Goal: Task Accomplishment & Management: Complete application form

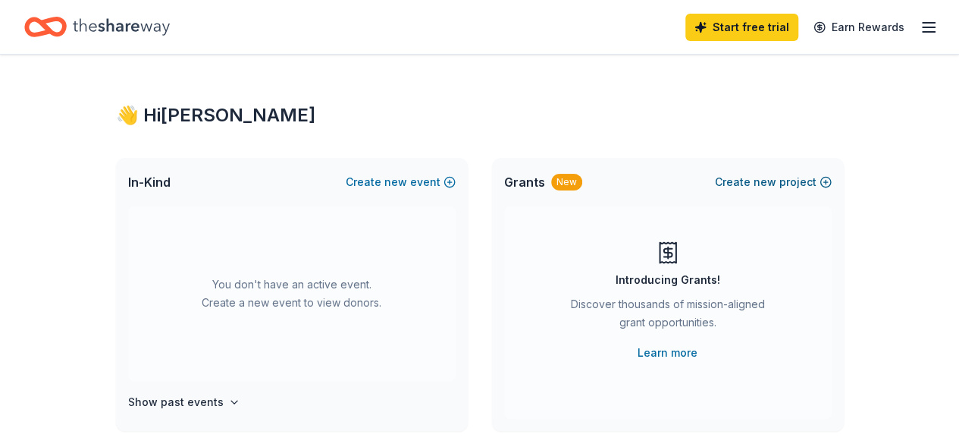
click at [783, 182] on button "Create new project" at bounding box center [773, 182] width 117 height 18
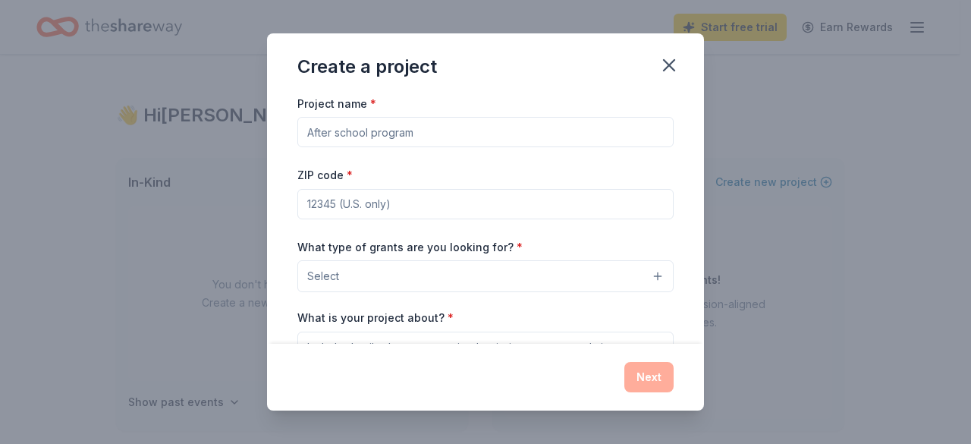
click at [407, 135] on input "Project name *" at bounding box center [485, 132] width 376 height 30
type input "Accelerated Reading"
type input "87111"
click at [605, 237] on div "What type of grants are you looking for? * Select" at bounding box center [485, 264] width 376 height 55
click at [338, 274] on button "Select" at bounding box center [485, 276] width 376 height 32
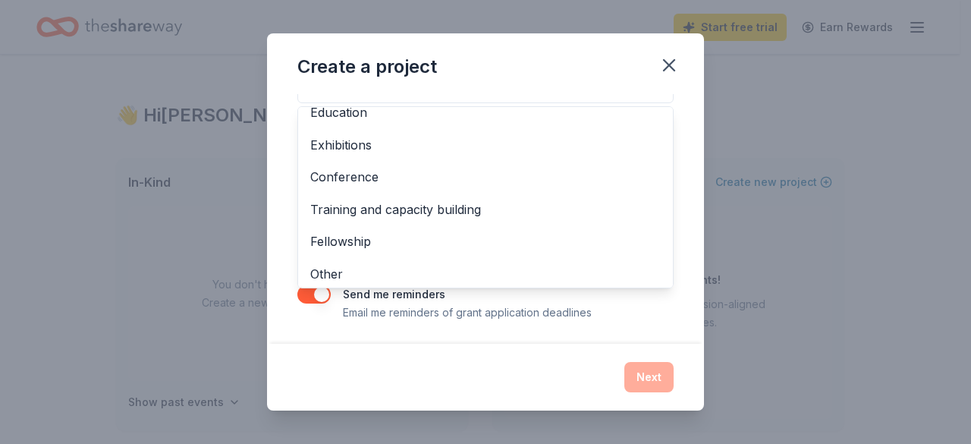
scroll to position [178, 0]
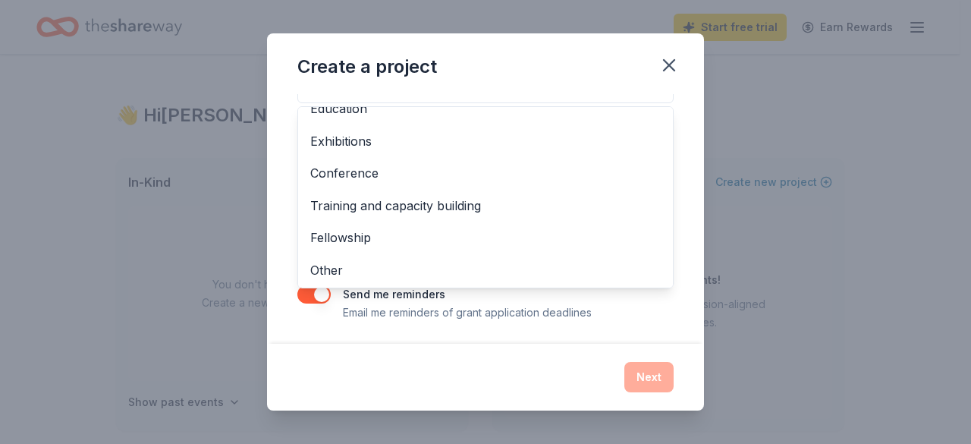
click at [667, 64] on div "Create a project Project name * Accelerated Reading ZIP code * 87111 What type …" at bounding box center [485, 222] width 437 height 378
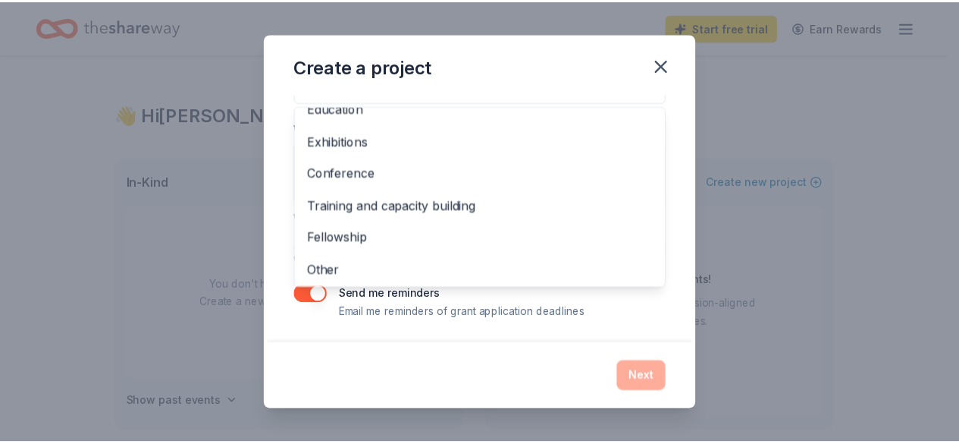
scroll to position [165, 0]
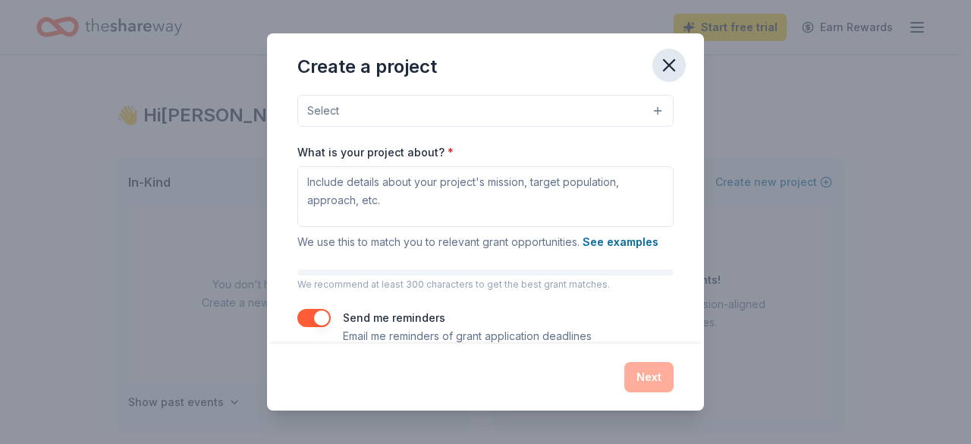
click at [663, 62] on icon "button" at bounding box center [668, 65] width 21 height 21
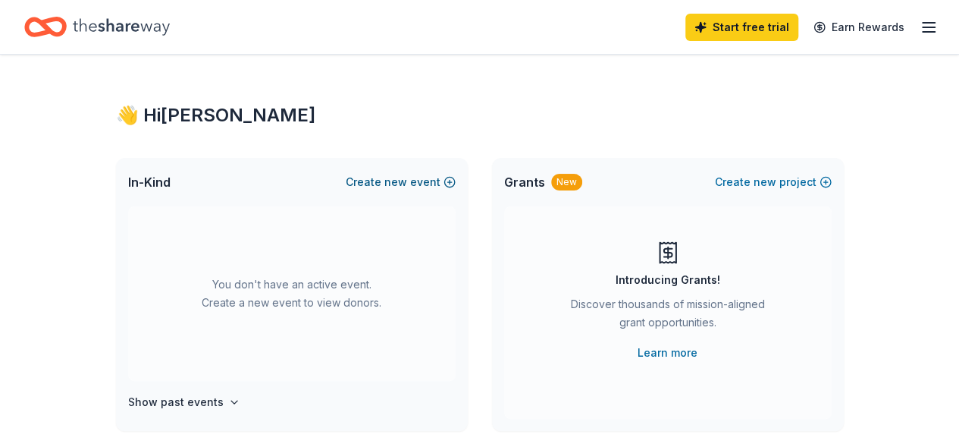
click at [383, 172] on div "In-Kind Create new event" at bounding box center [292, 182] width 352 height 49
click at [404, 180] on span "new" at bounding box center [395, 182] width 23 height 18
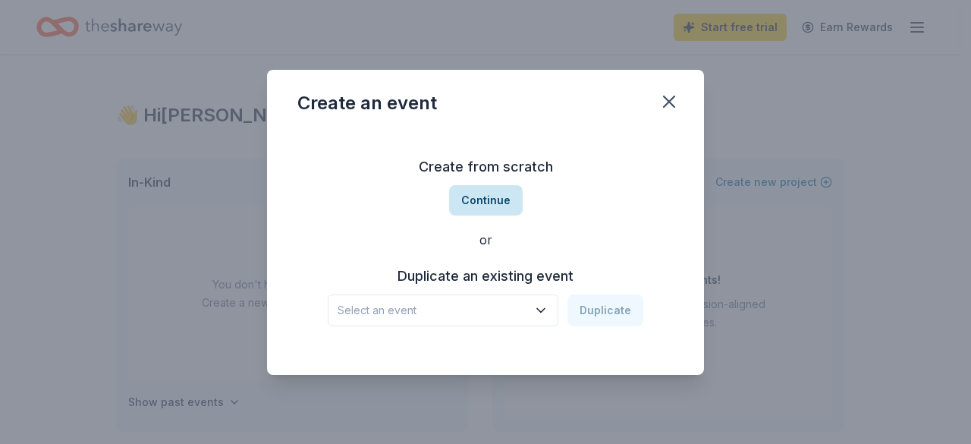
click at [482, 204] on button "Continue" at bounding box center [486, 200] width 74 height 30
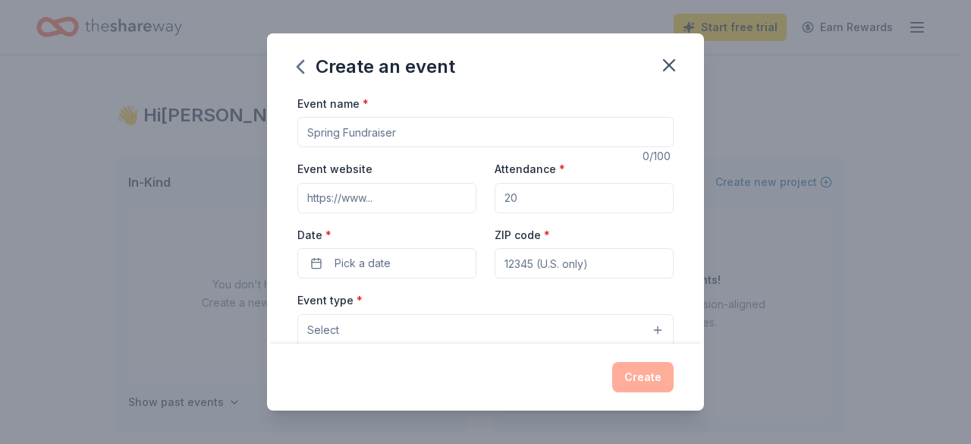
click at [349, 131] on input "Event name *" at bounding box center [485, 132] width 376 height 30
click at [669, 60] on icon "button" at bounding box center [668, 65] width 21 height 21
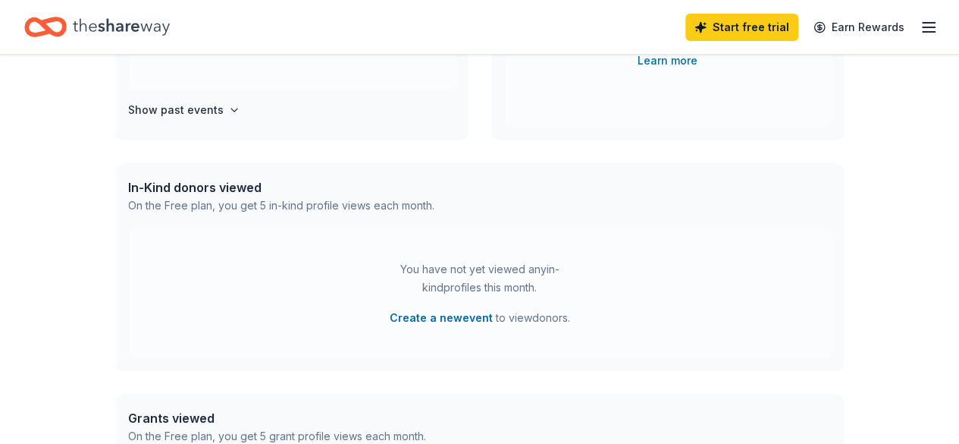
scroll to position [0, 0]
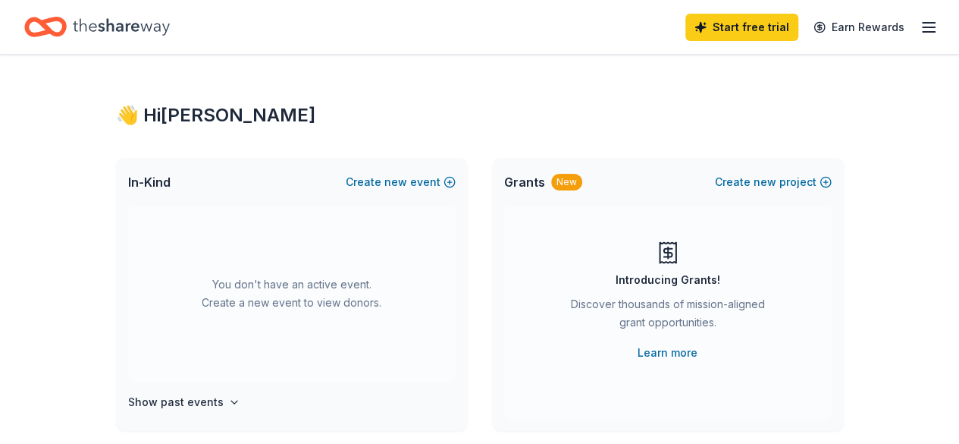
click at [158, 183] on span "In-Kind" at bounding box center [149, 182] width 42 height 18
click at [212, 400] on h4 "Show past events" at bounding box center [176, 402] width 96 height 18
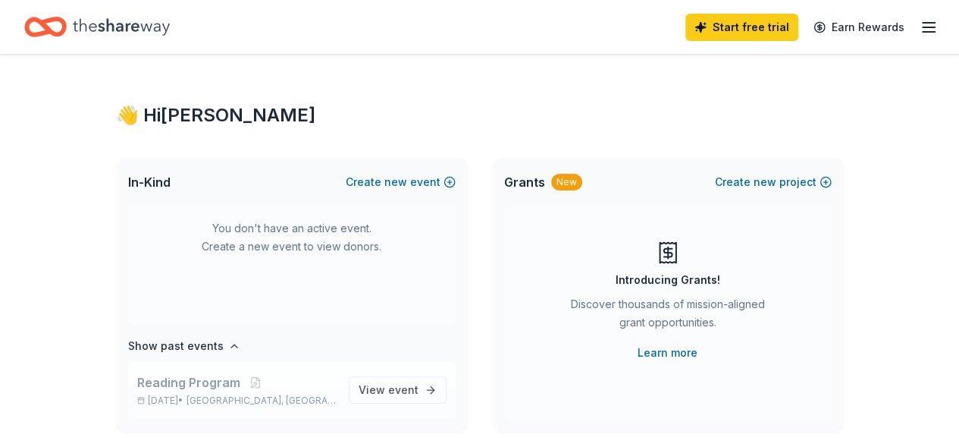
click at [224, 385] on span "Reading Program" at bounding box center [188, 382] width 103 height 18
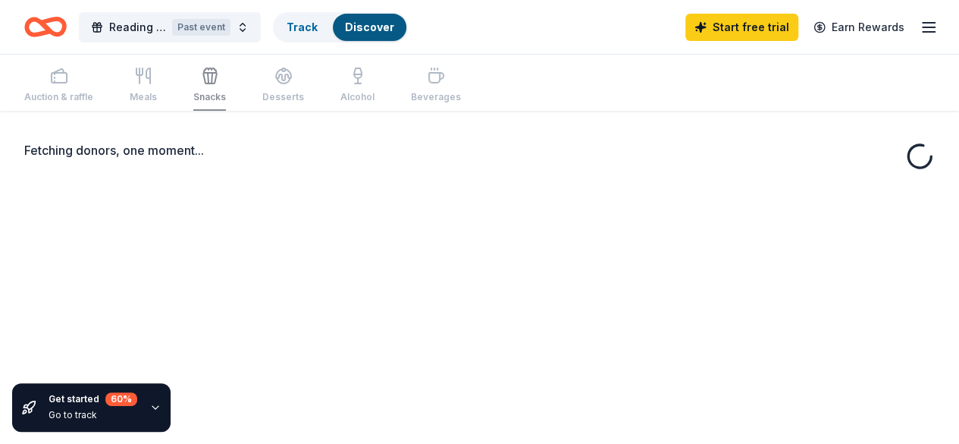
click at [387, 391] on div "Fetching donors, one moment..." at bounding box center [479, 333] width 959 height 444
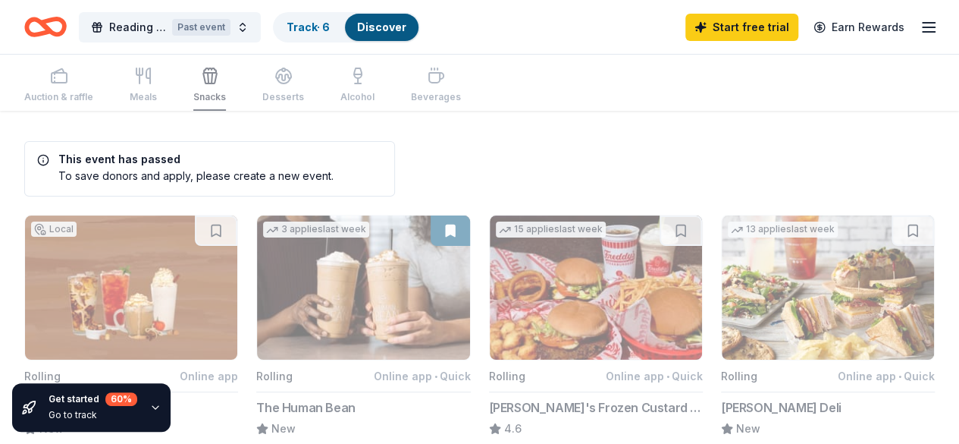
click at [143, 154] on h5 "This event has passed" at bounding box center [185, 159] width 296 height 11
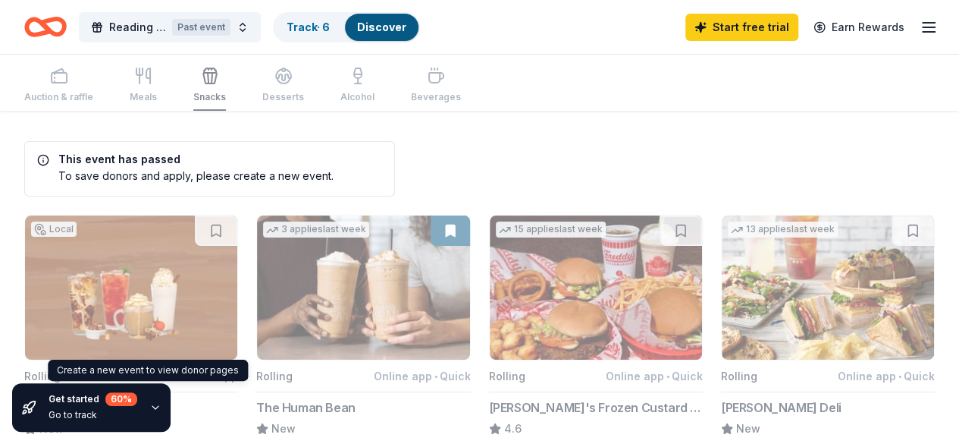
click at [155, 405] on icon "button" at bounding box center [155, 407] width 12 height 12
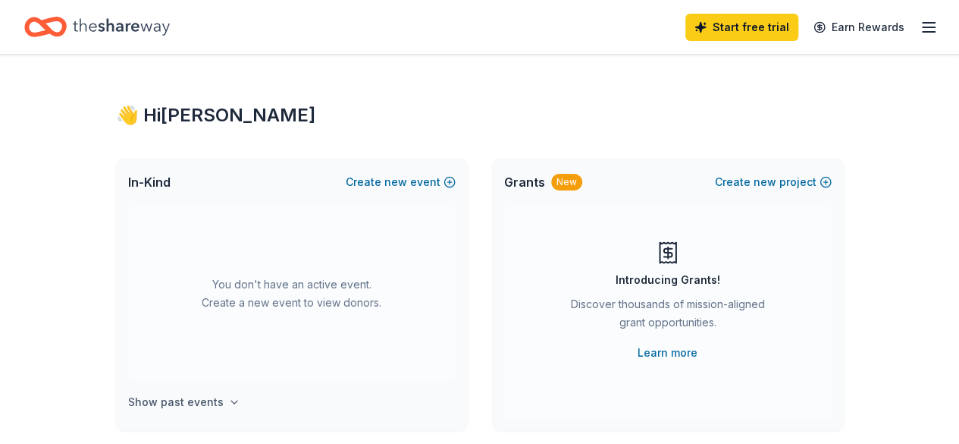
click at [209, 397] on h4 "Show past events" at bounding box center [176, 402] width 96 height 18
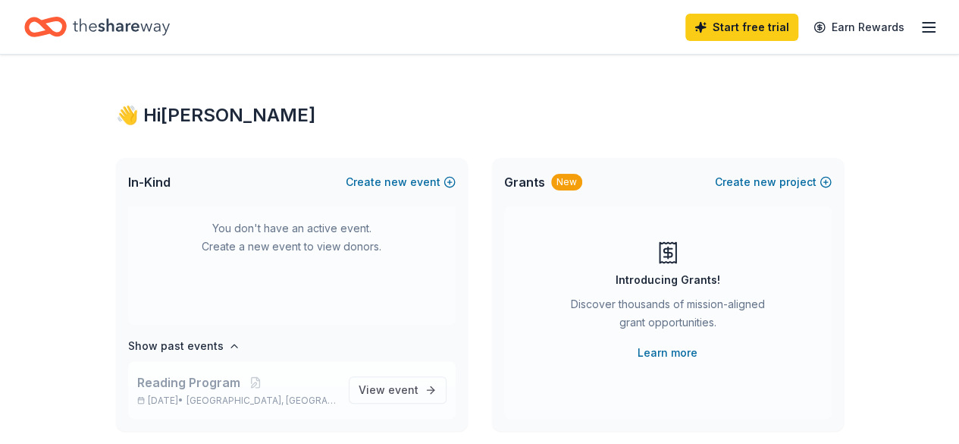
click at [262, 401] on span "Albuquerque, NM" at bounding box center [261, 400] width 149 height 12
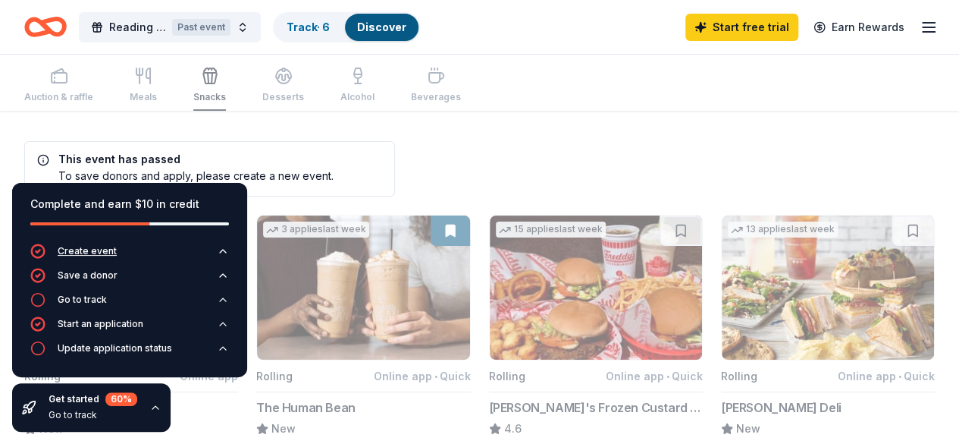
click at [96, 250] on div "Create event" at bounding box center [87, 251] width 59 height 12
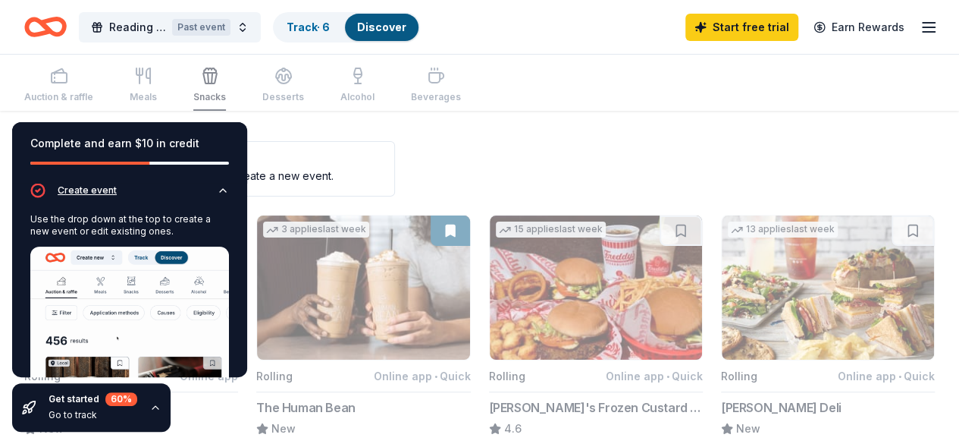
click at [82, 192] on div "Create event" at bounding box center [87, 190] width 59 height 12
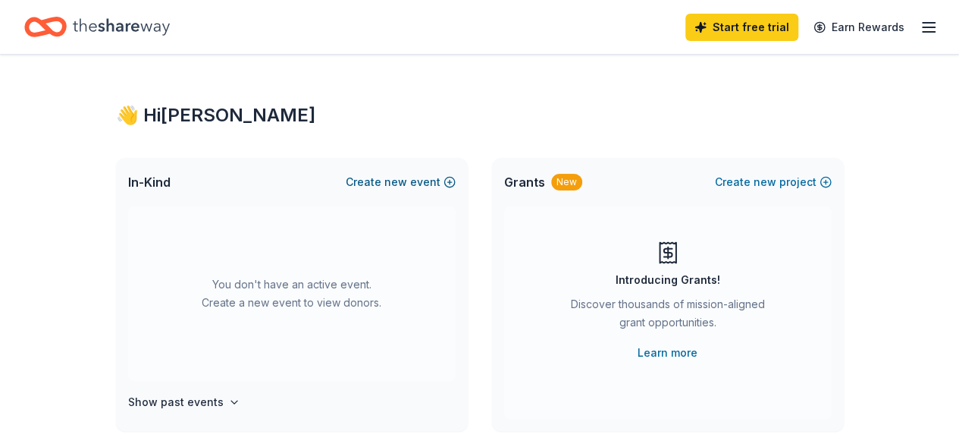
click at [382, 183] on button "Create new event" at bounding box center [401, 182] width 110 height 18
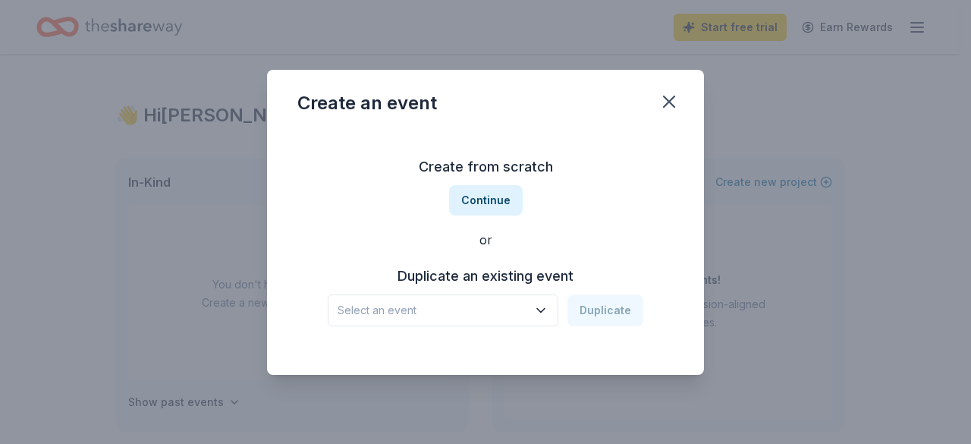
click at [484, 278] on h3 "Duplicate an existing event" at bounding box center [485, 276] width 315 height 24
click at [593, 312] on div "Select an event Duplicate" at bounding box center [485, 310] width 315 height 32
click at [415, 315] on span "Select an event" at bounding box center [432, 310] width 190 height 18
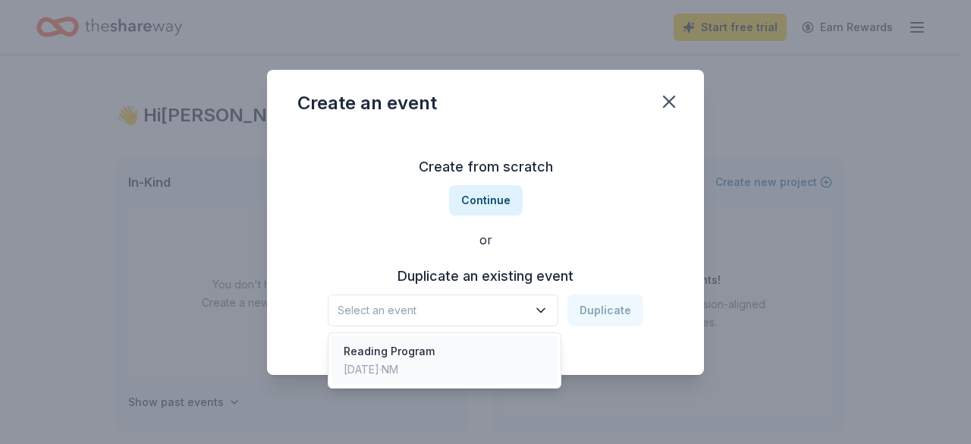
click at [391, 352] on div "Reading Program" at bounding box center [388, 351] width 91 height 18
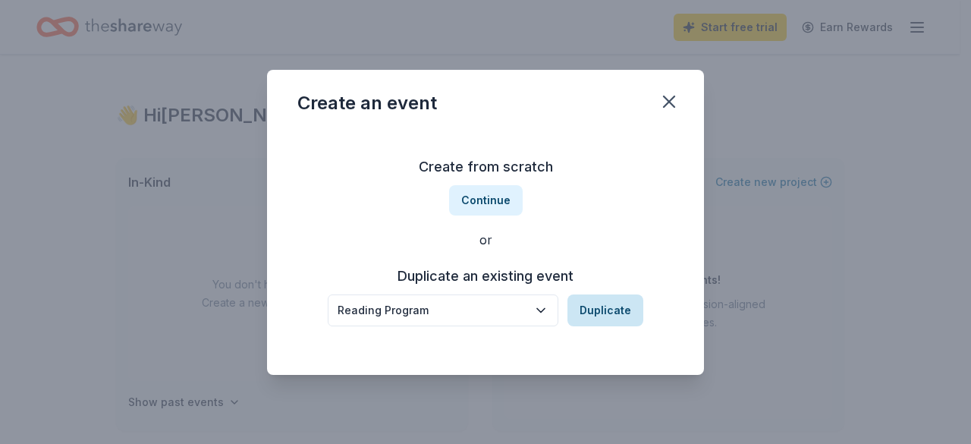
click at [622, 309] on button "Duplicate" at bounding box center [605, 310] width 76 height 32
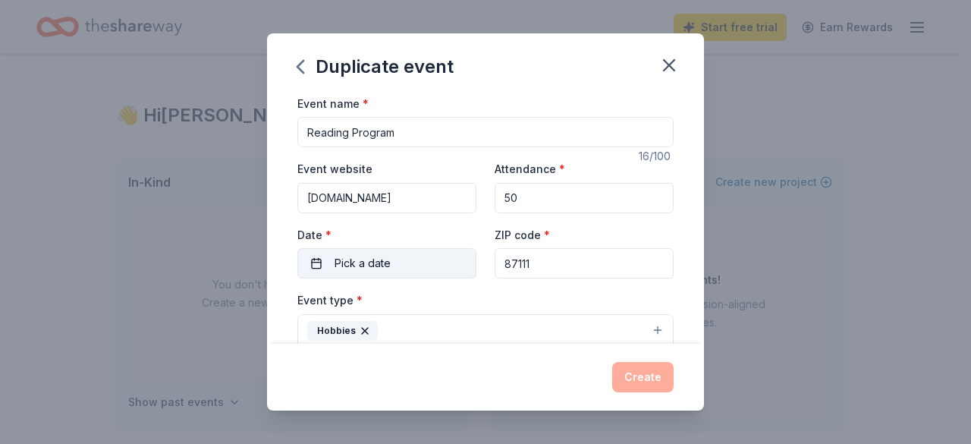
click at [366, 262] on span "Pick a date" at bounding box center [362, 263] width 56 height 18
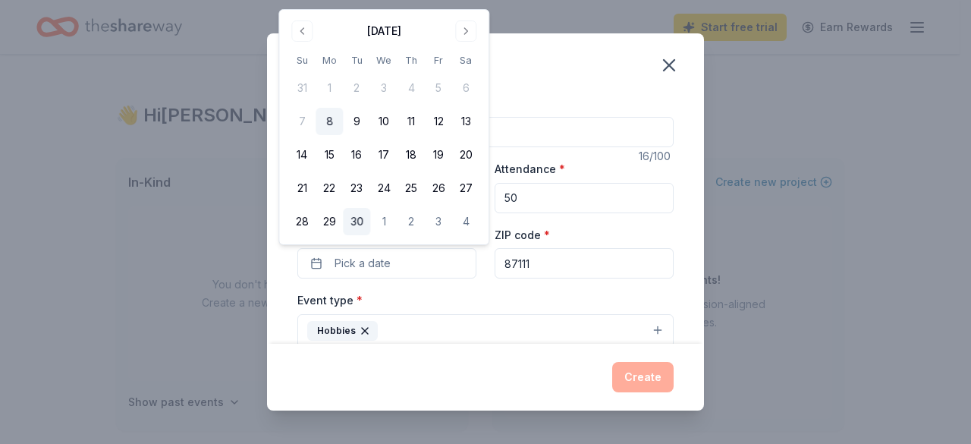
click at [357, 224] on button "30" at bounding box center [356, 221] width 27 height 27
click at [625, 372] on button "Create" at bounding box center [642, 377] width 61 height 30
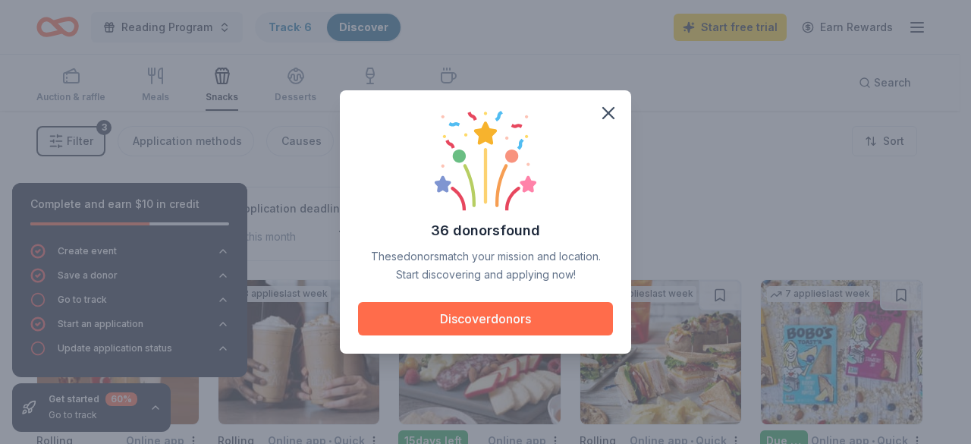
click at [470, 317] on button "Discover donors" at bounding box center [485, 318] width 255 height 33
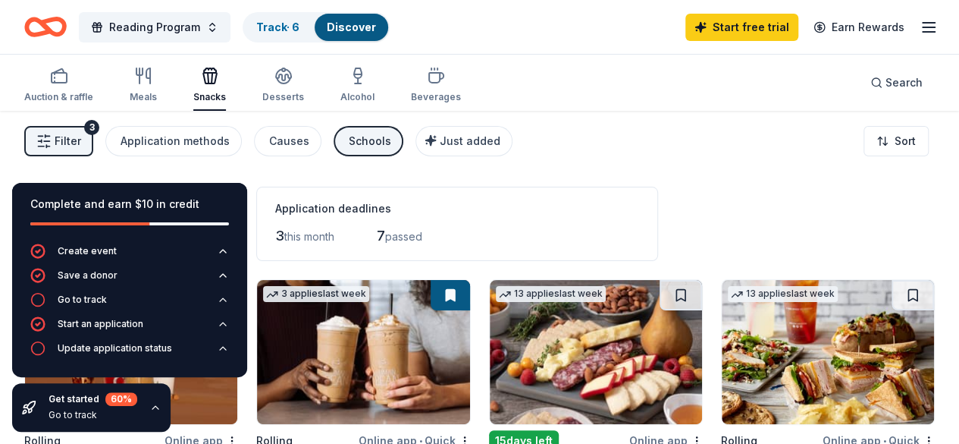
click at [563, 212] on div "Application deadlines" at bounding box center [457, 208] width 364 height 18
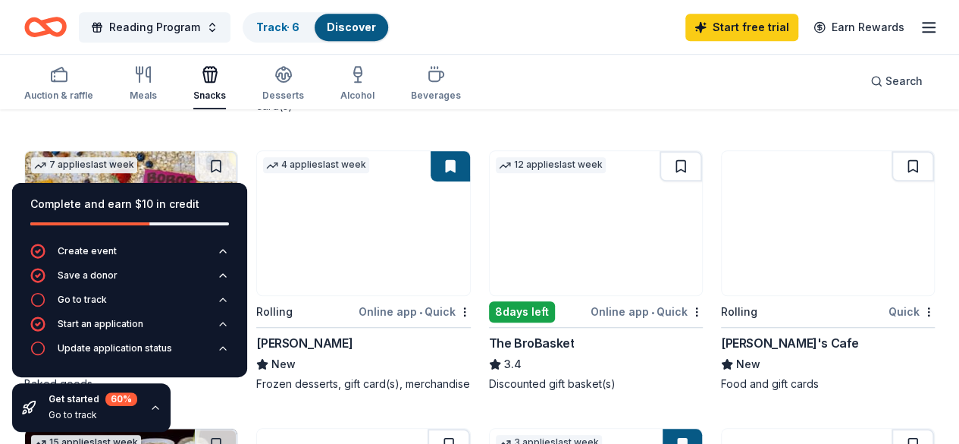
scroll to position [424, 0]
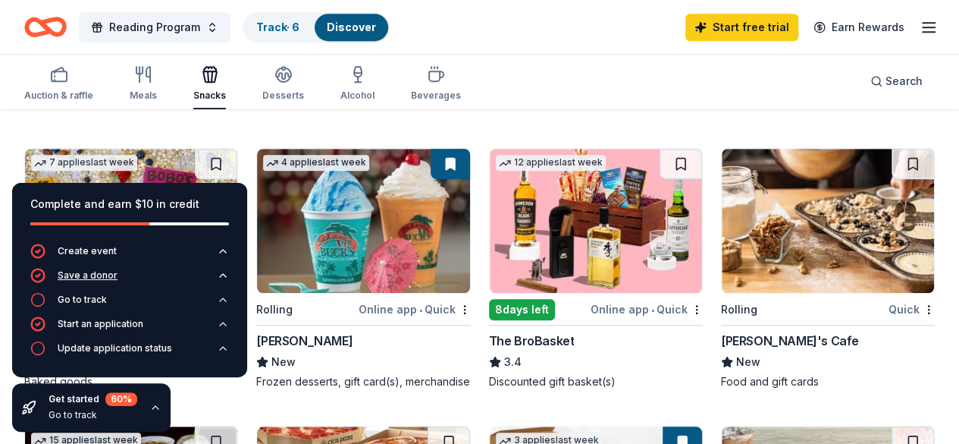
click at [80, 274] on div "Save a donor" at bounding box center [88, 275] width 60 height 12
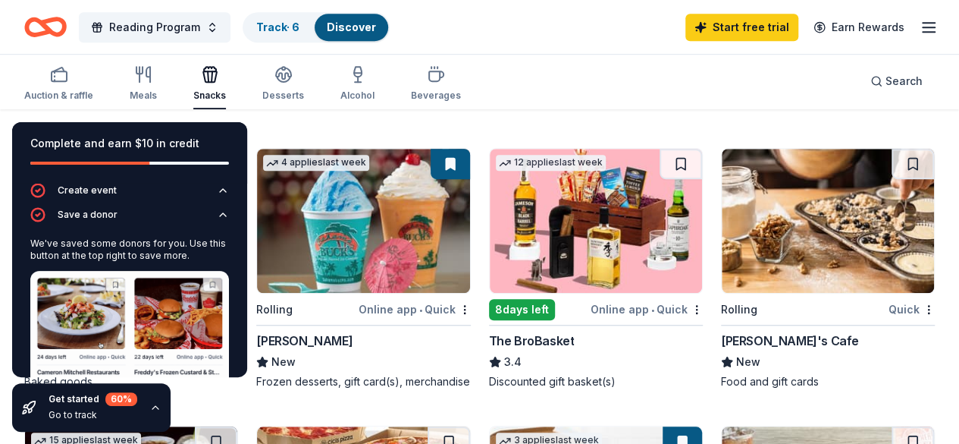
click at [158, 131] on div "Complete and earn $10 in credit" at bounding box center [129, 152] width 235 height 61
click at [144, 138] on div "Complete and earn $10 in credit" at bounding box center [129, 143] width 199 height 18
click at [146, 406] on div "Get started 60 % Go to track" at bounding box center [91, 407] width 158 height 49
click at [152, 404] on icon "button" at bounding box center [155, 407] width 12 height 12
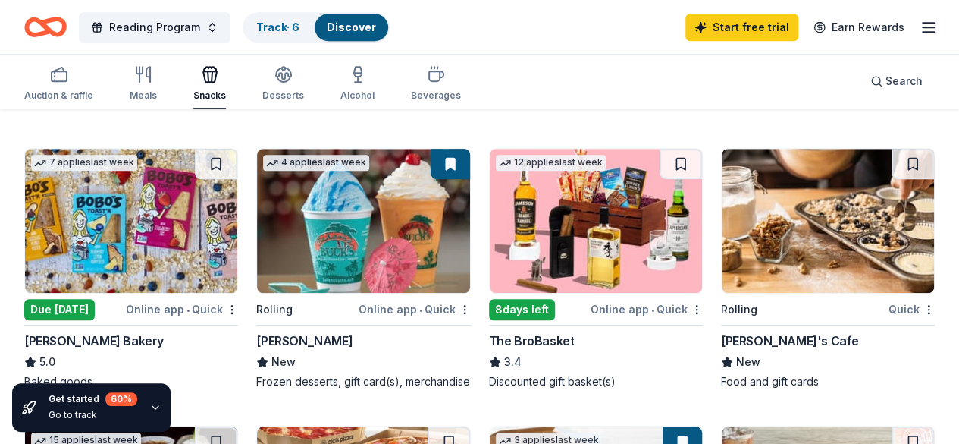
click at [257, 231] on img at bounding box center [363, 221] width 212 height 144
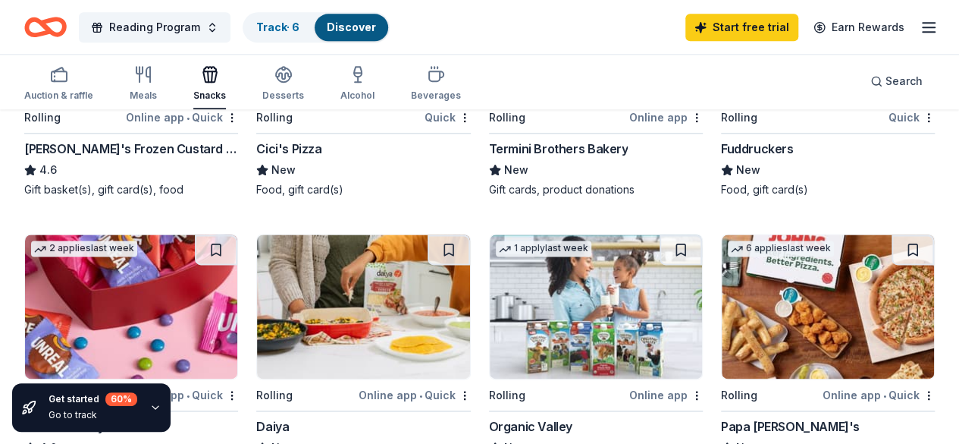
scroll to position [1008, 0]
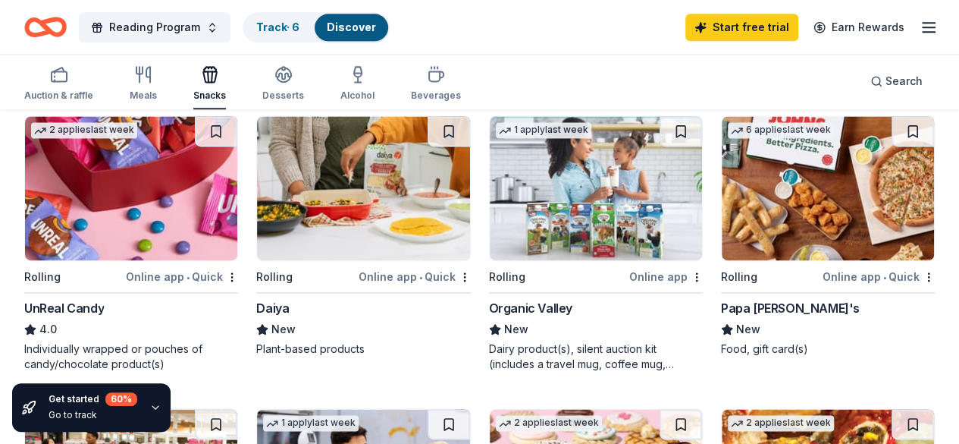
scroll to position [1019, 0]
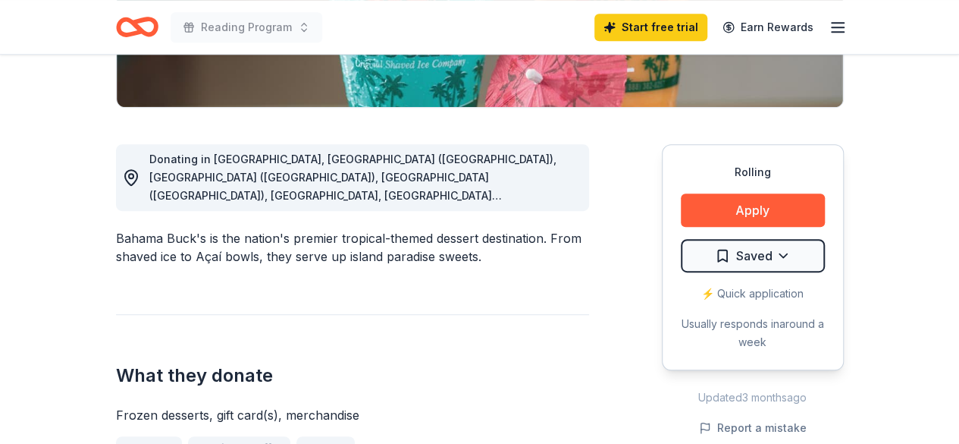
scroll to position [356, 0]
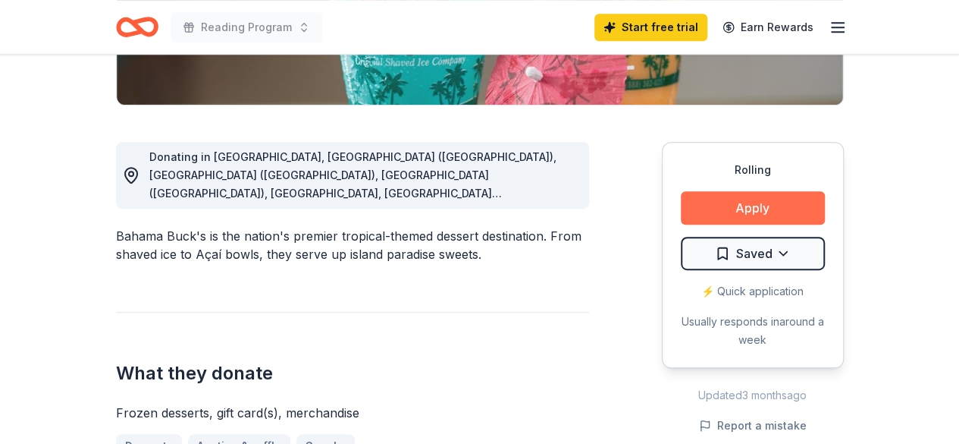
click at [742, 209] on button "Apply" at bounding box center [753, 207] width 144 height 33
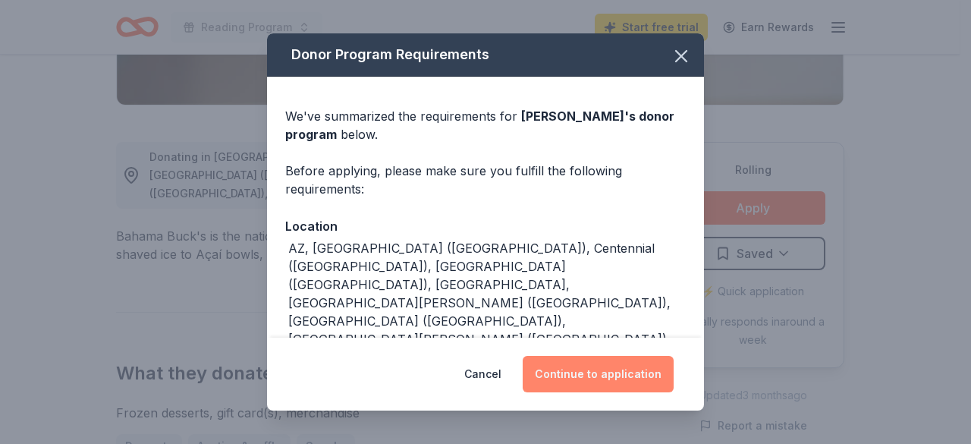
click at [573, 380] on button "Continue to application" at bounding box center [597, 374] width 151 height 36
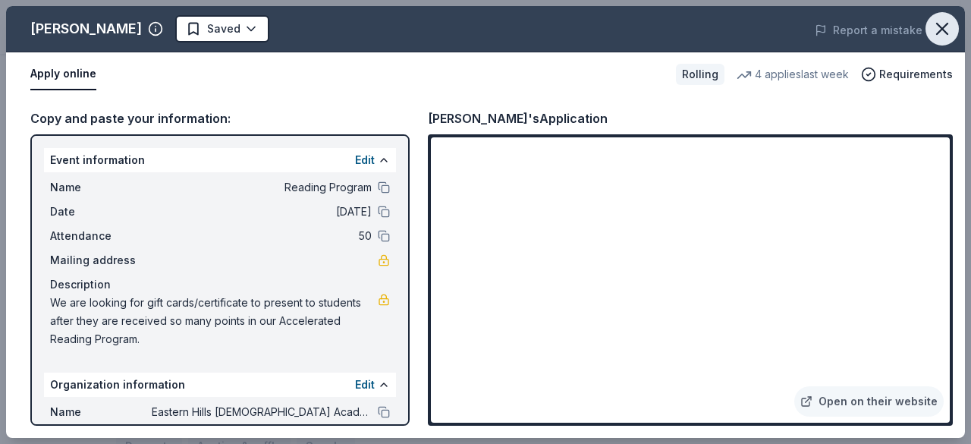
click at [943, 29] on icon "button" at bounding box center [941, 28] width 21 height 21
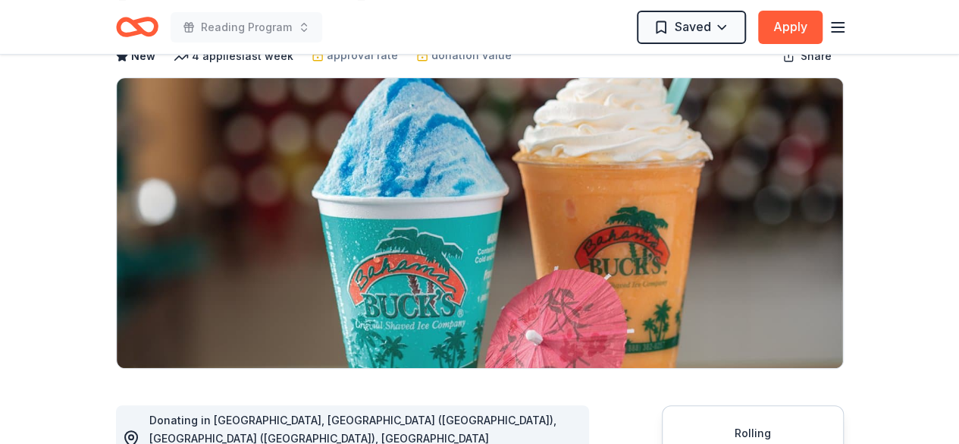
scroll to position [0, 0]
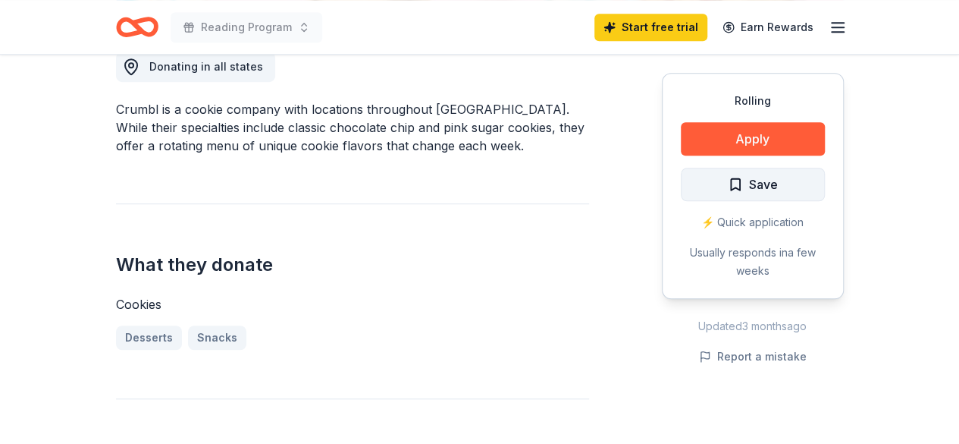
scroll to position [449, 0]
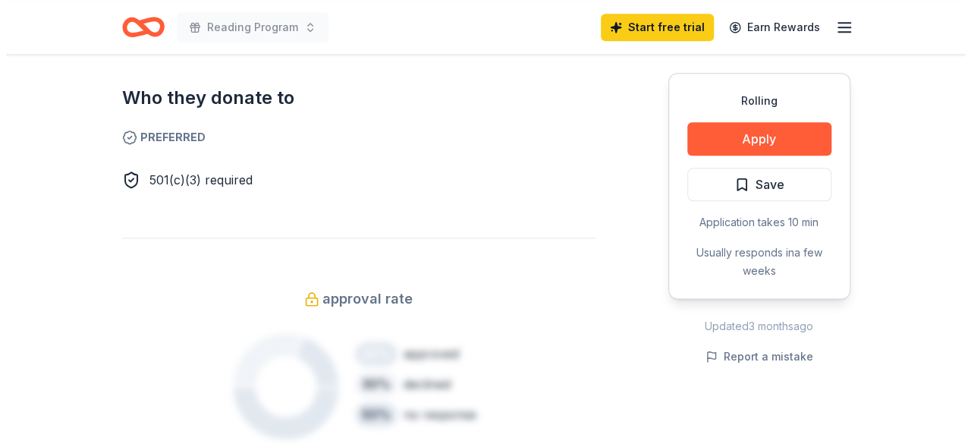
scroll to position [841, 0]
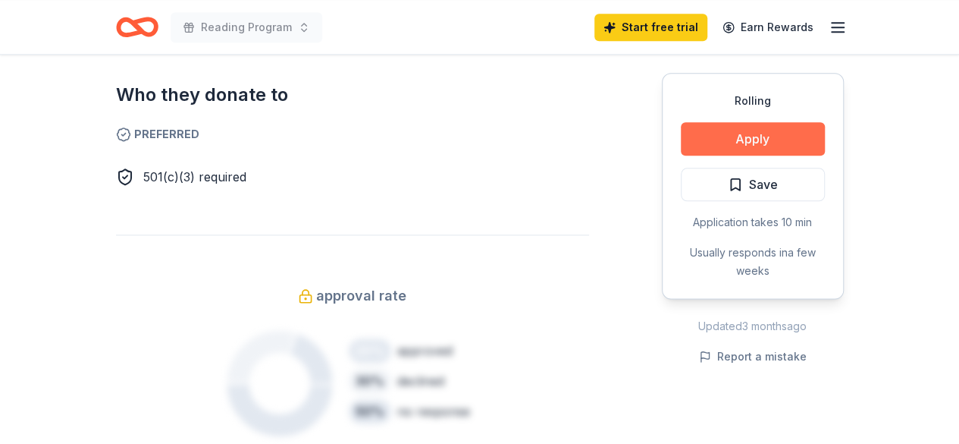
click at [759, 137] on button "Apply" at bounding box center [753, 138] width 144 height 33
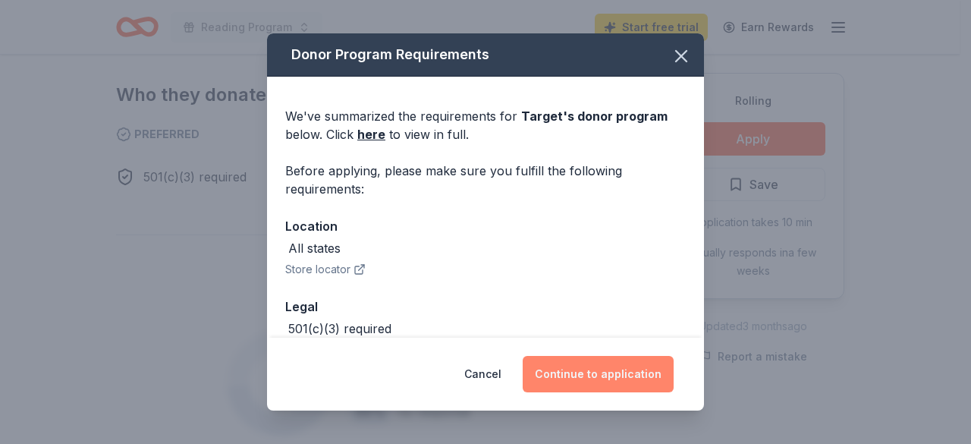
click at [575, 378] on button "Continue to application" at bounding box center [597, 374] width 151 height 36
